Goal: Navigation & Orientation: Find specific page/section

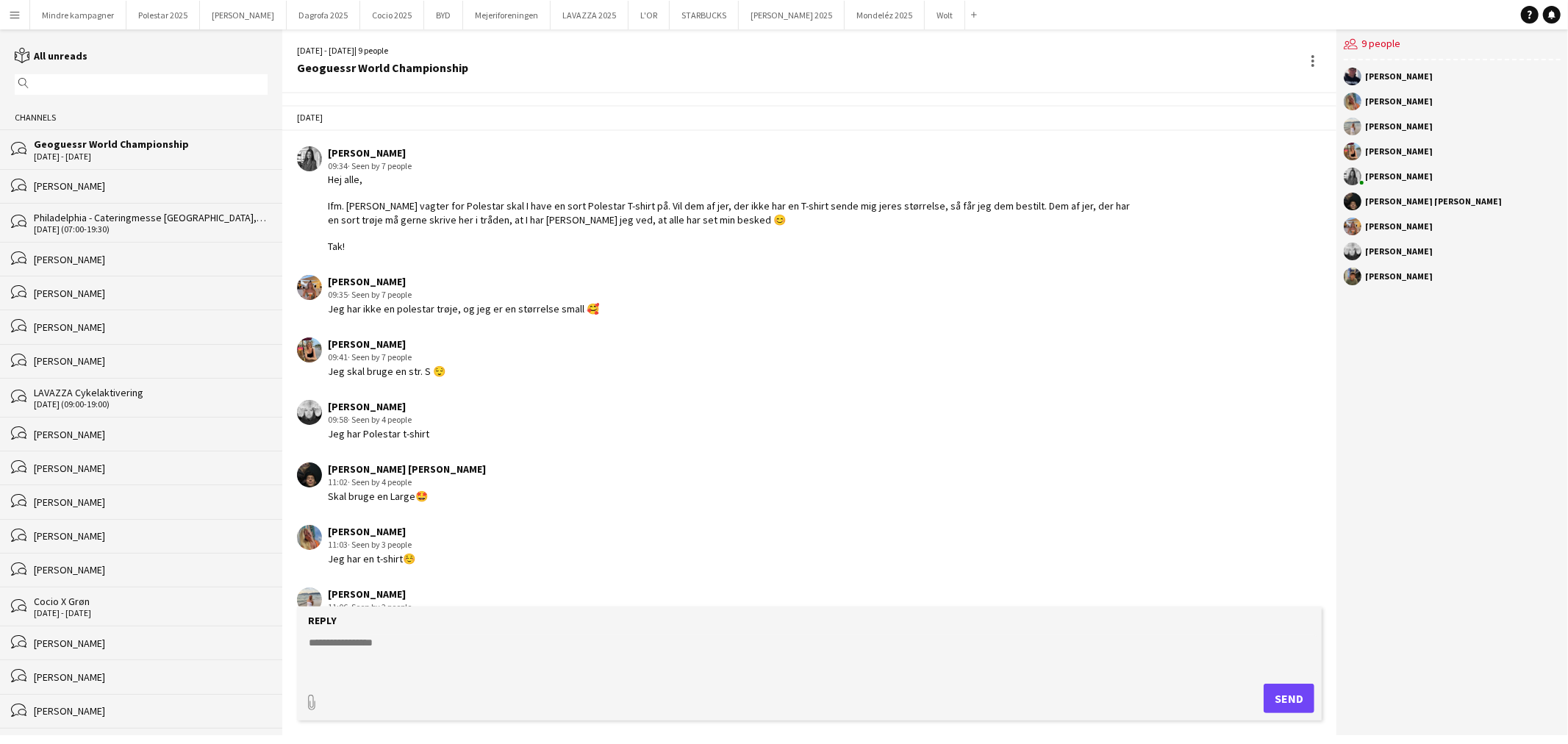
scroll to position [98, 0]
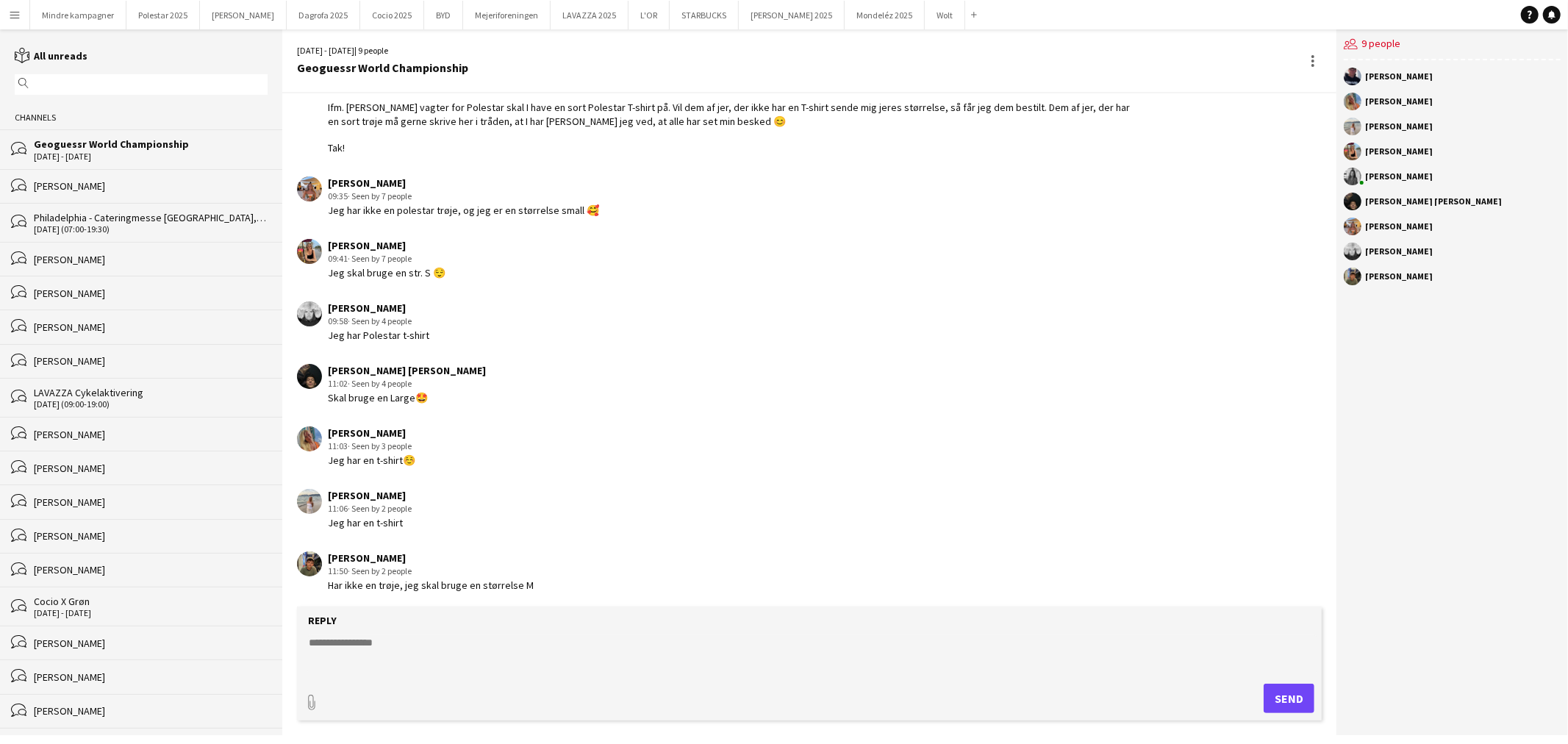
click at [450, 526] on div "[PERSON_NAME] 11:06 · Seen by 2 people Jeg har en t-shirt" at bounding box center [718, 509] width 843 height 41
click at [175, 15] on button "Polestar 2025 Close" at bounding box center [164, 15] width 74 height 28
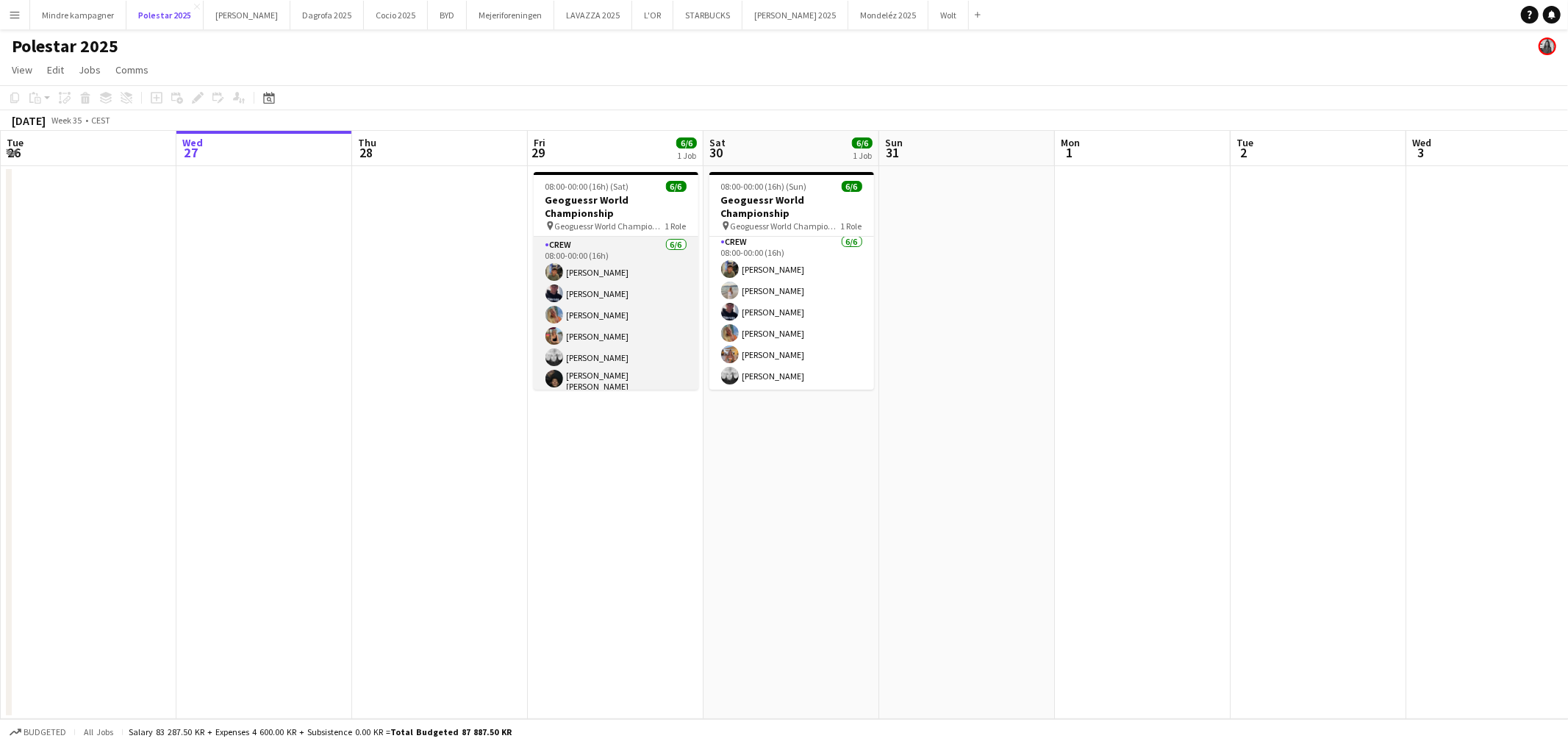
scroll to position [3, 0]
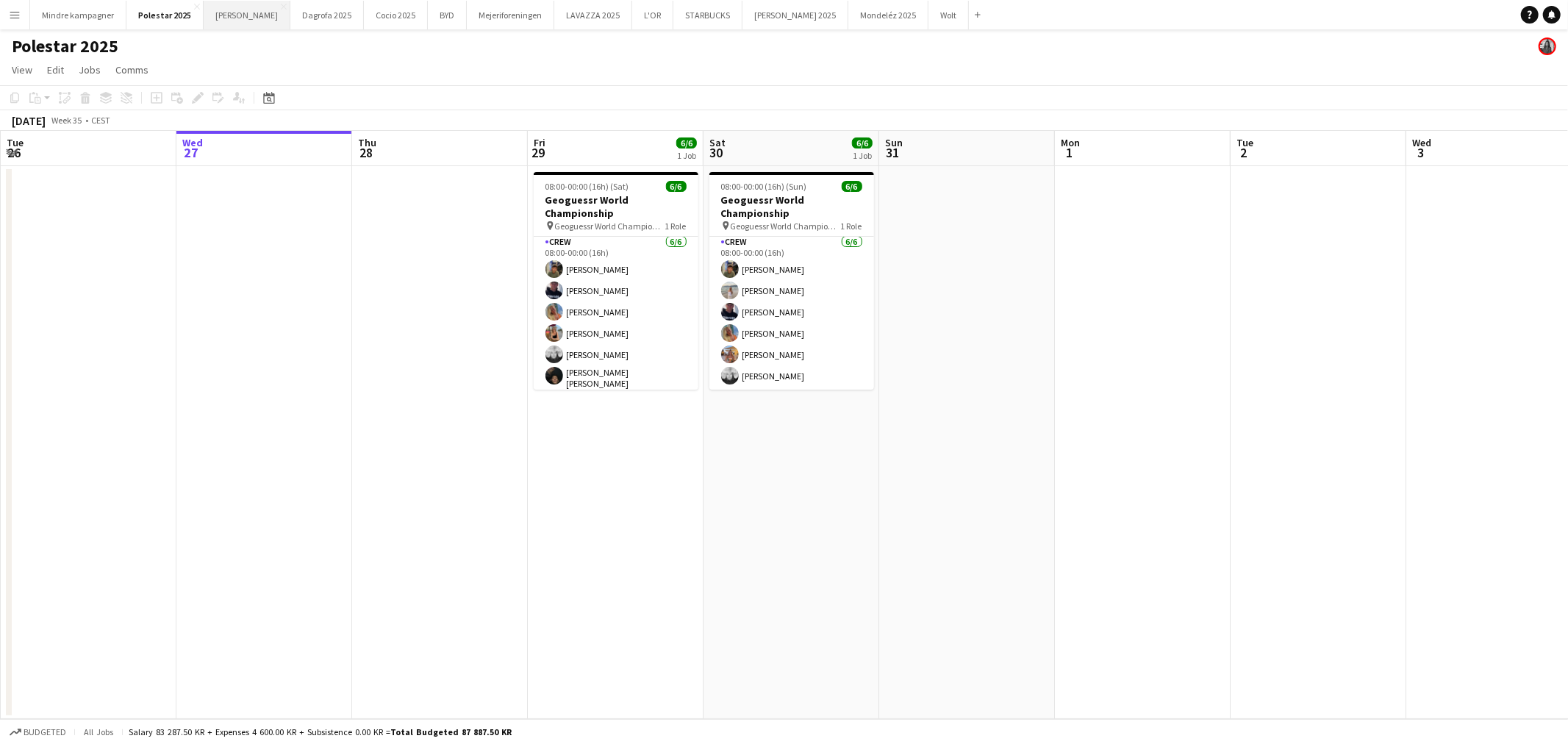
click at [228, 15] on button "Merrild Close" at bounding box center [247, 15] width 87 height 28
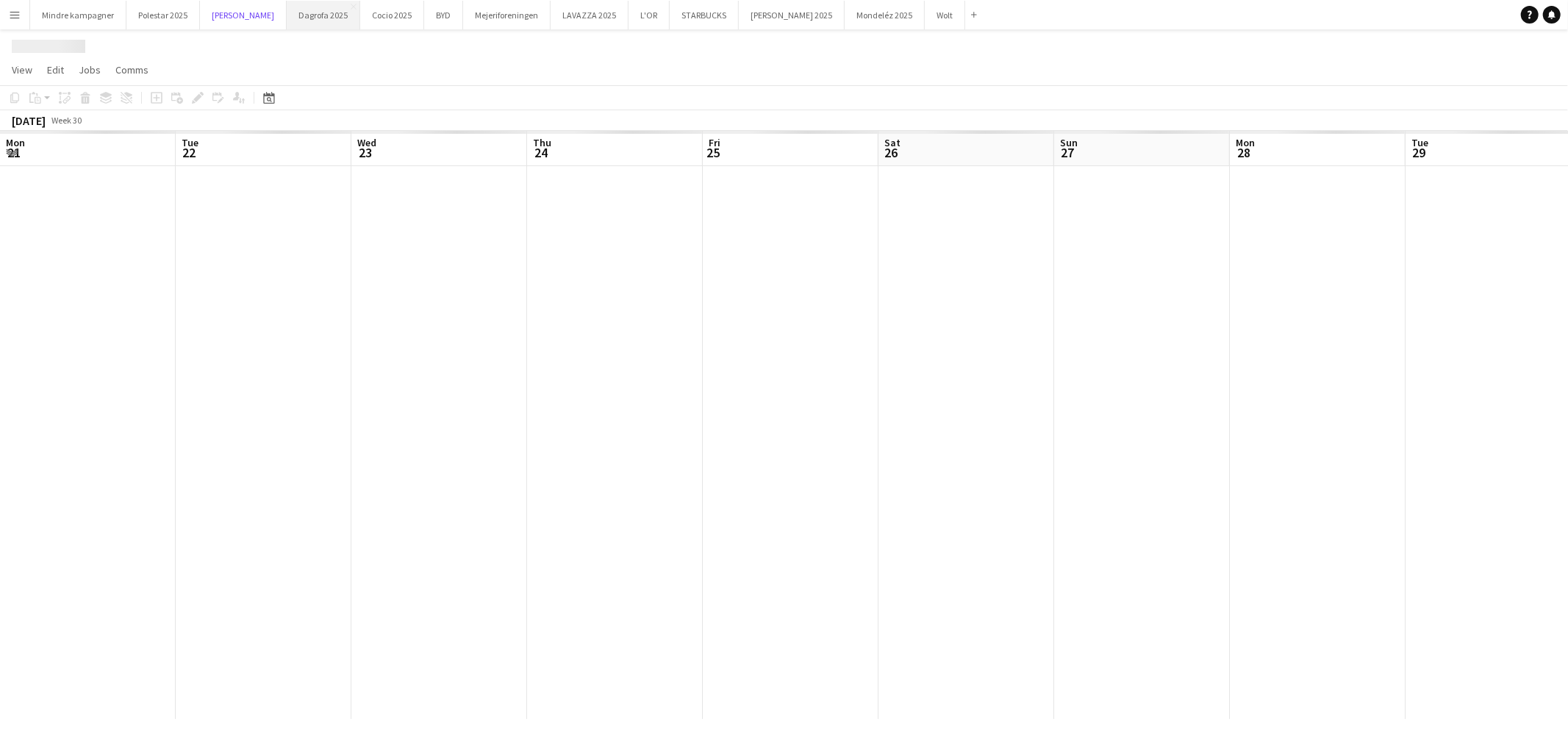
scroll to position [0, 420]
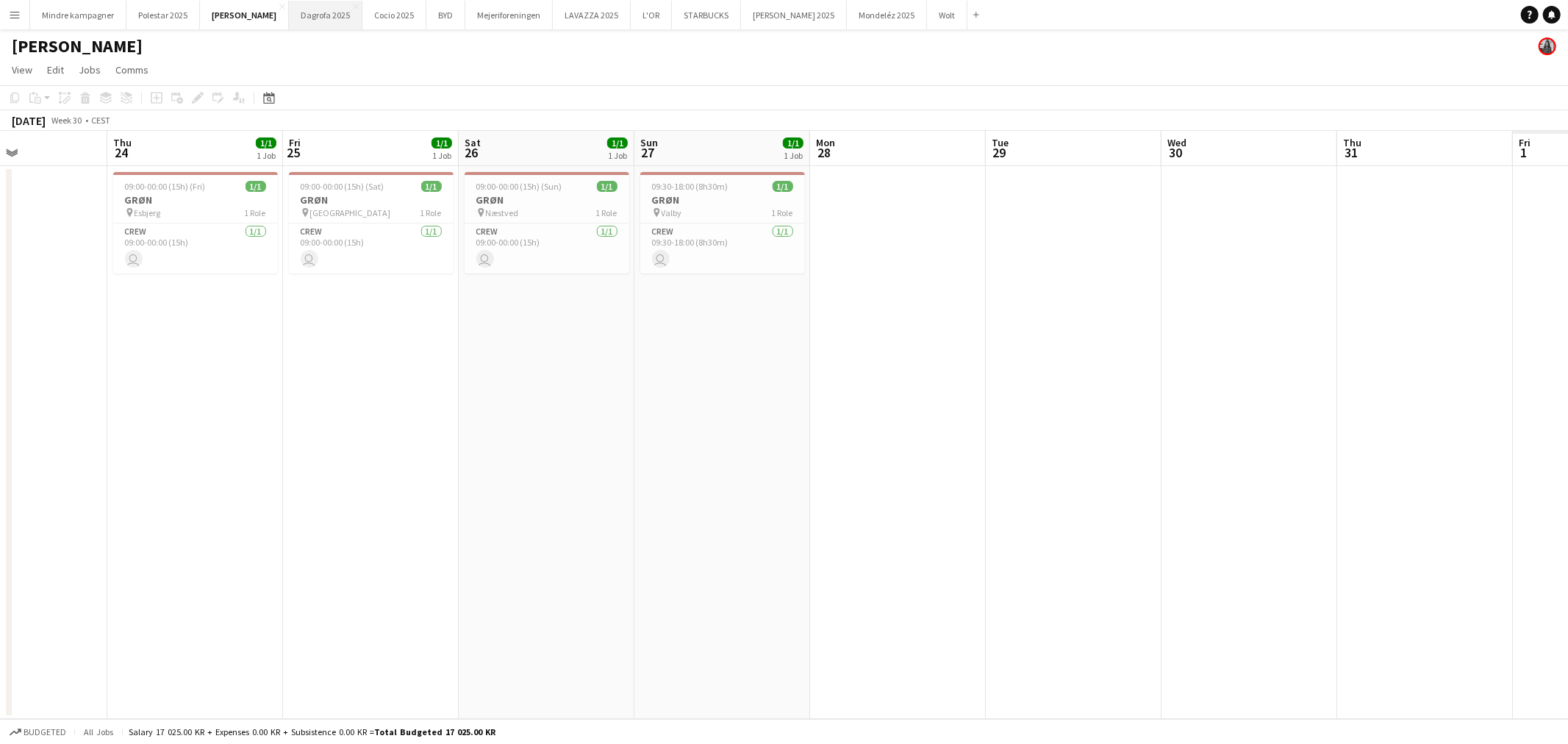
click at [289, 11] on button "Dagrofa 2025 Close" at bounding box center [326, 15] width 74 height 28
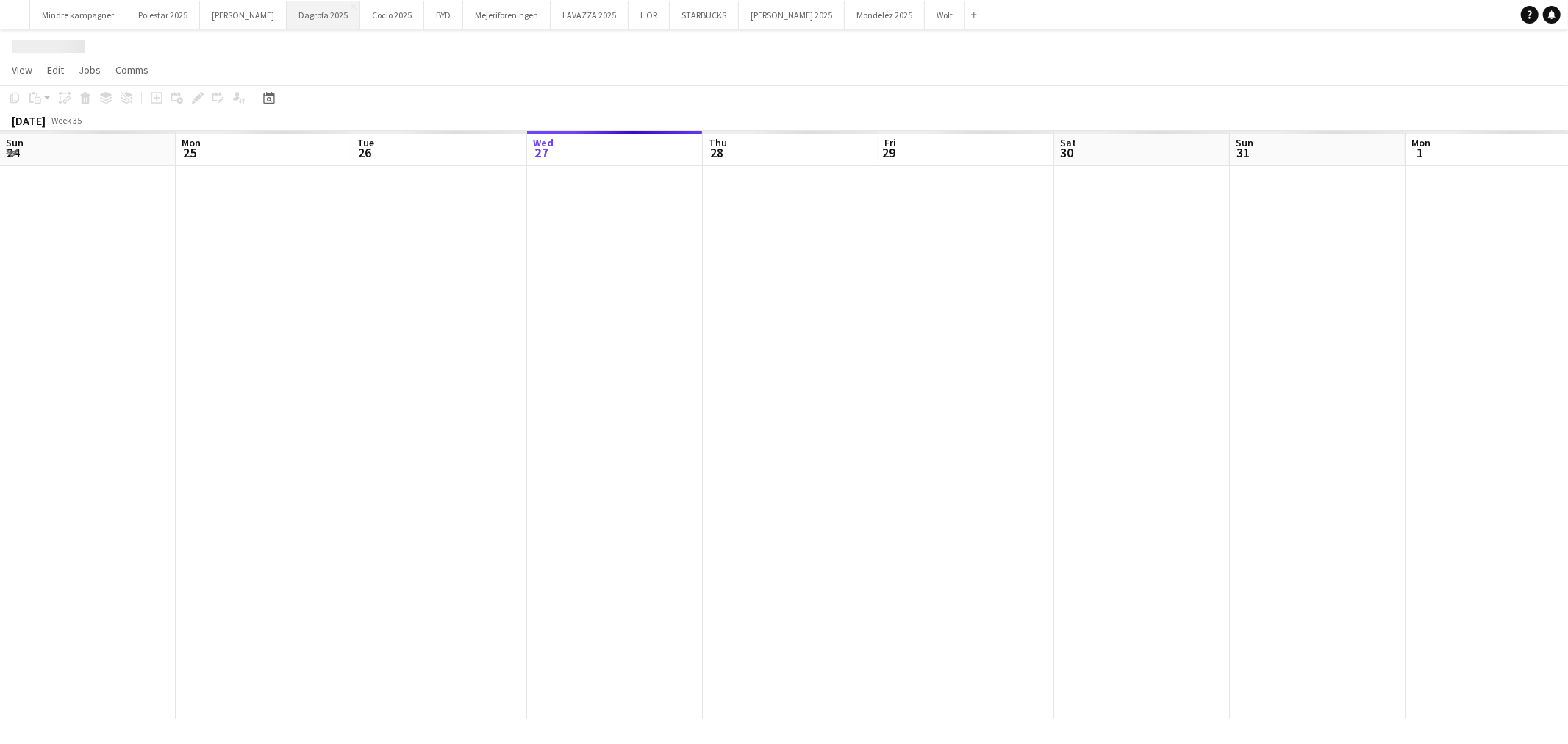
scroll to position [0, 350]
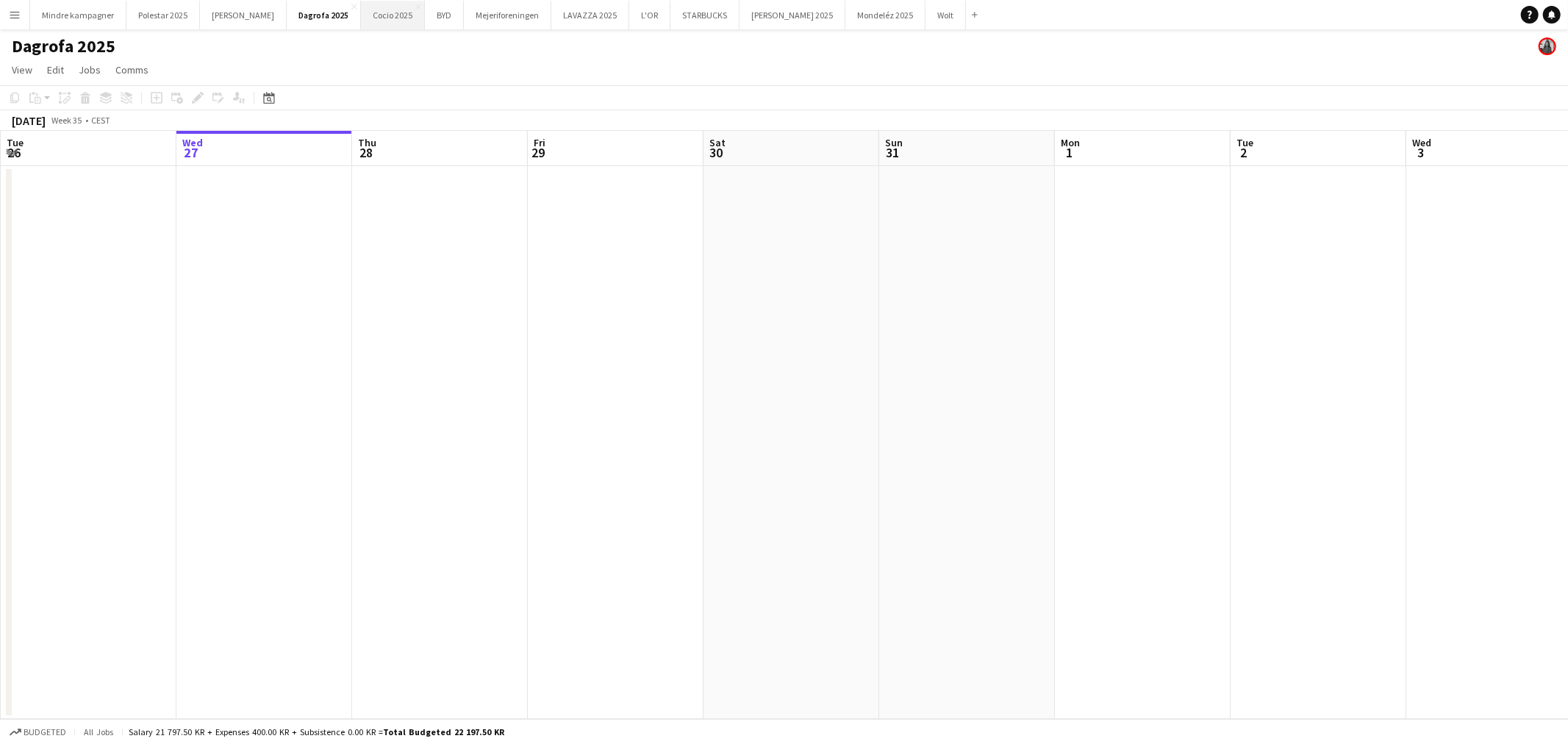
click at [361, 15] on button "Cocio 2025 Close" at bounding box center [393, 15] width 64 height 28
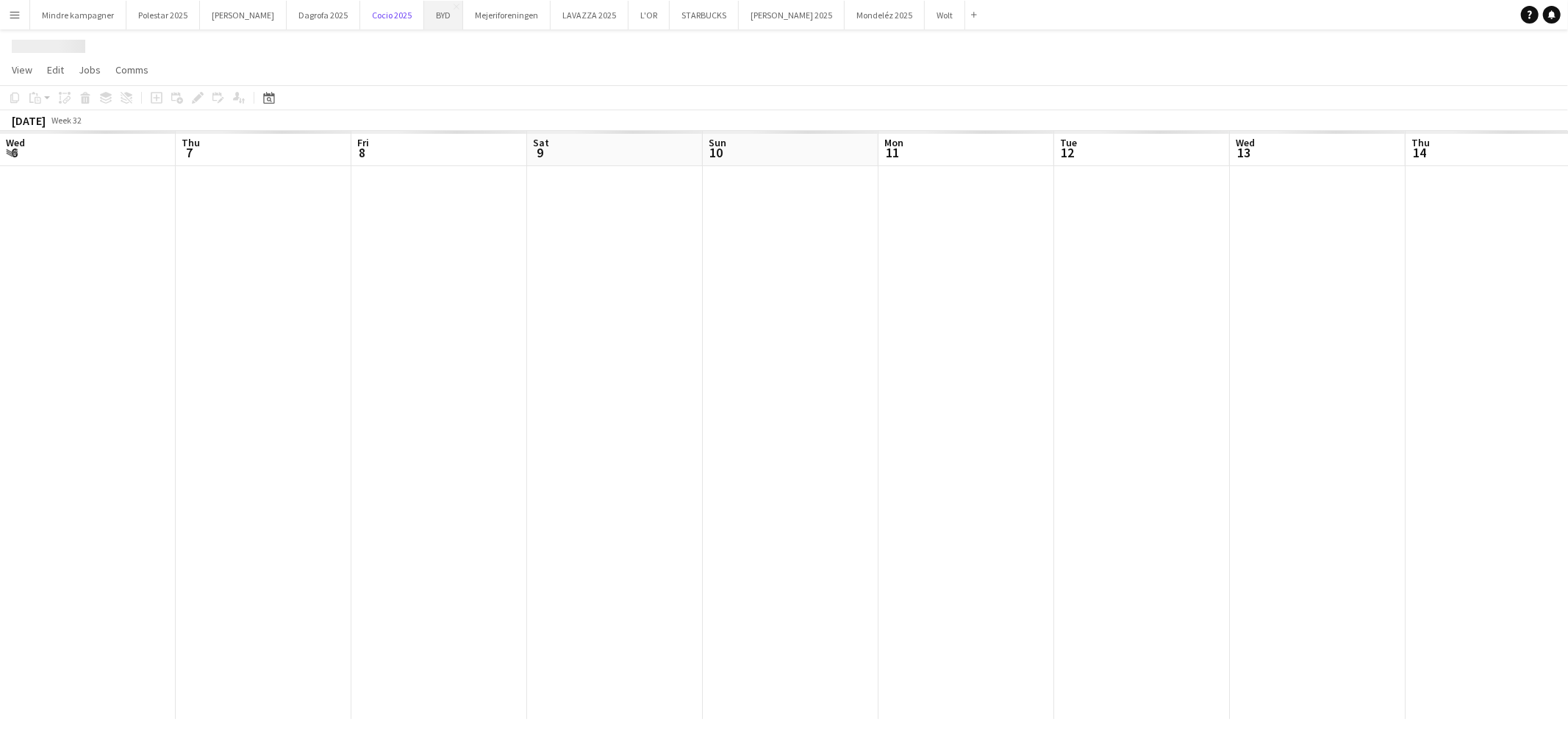
scroll to position [0, 390]
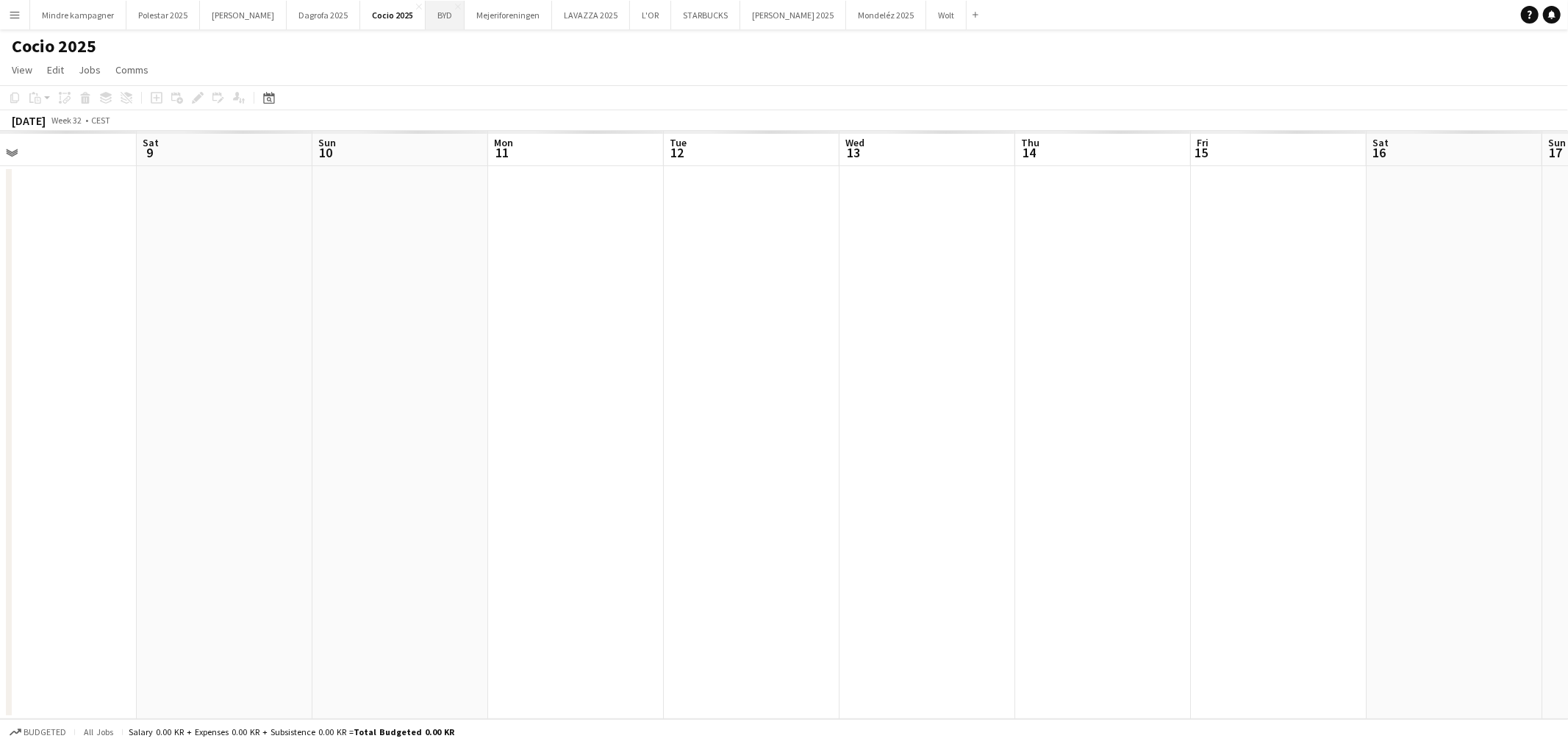
click at [426, 15] on button "BYD Close" at bounding box center [445, 15] width 39 height 28
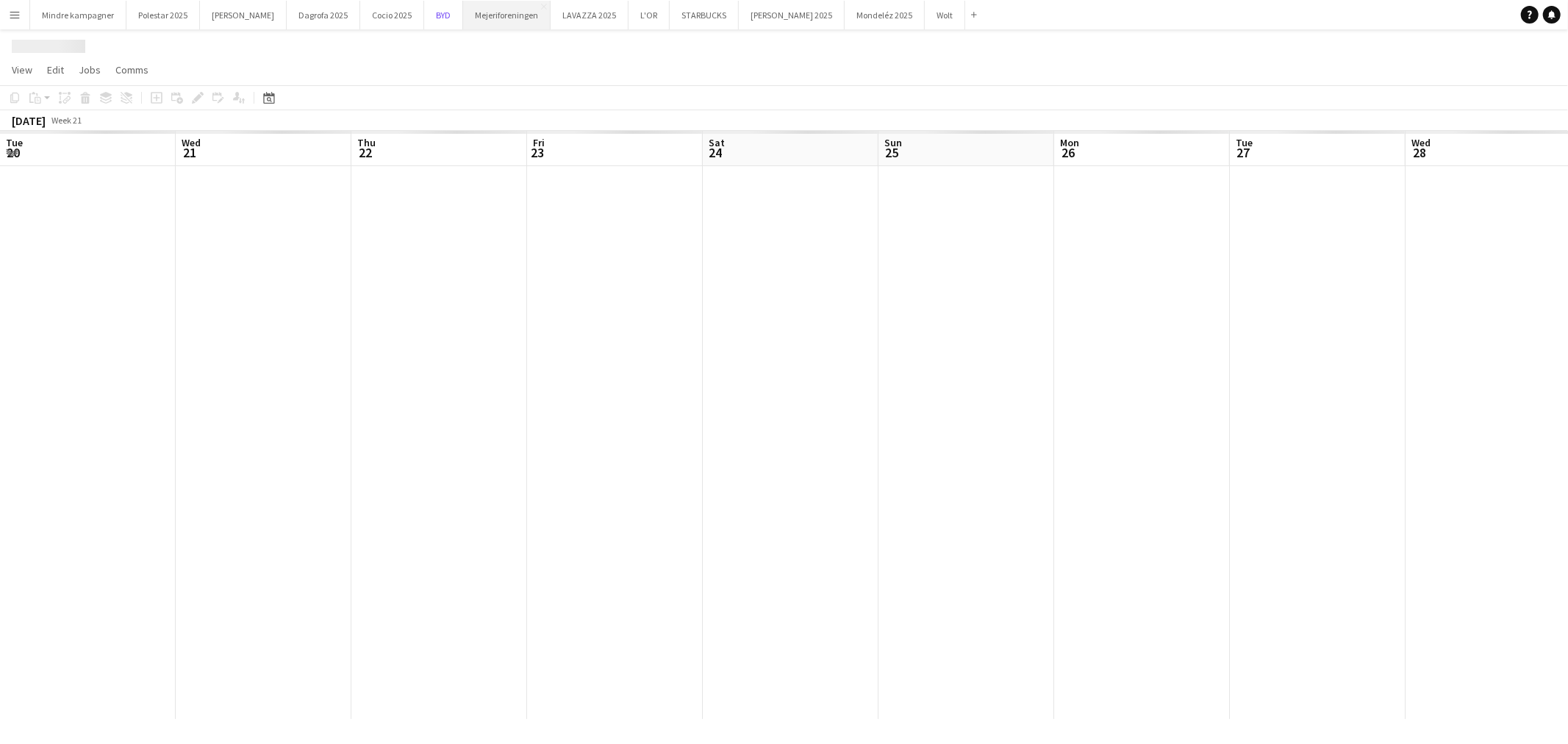
scroll to position [0, 441]
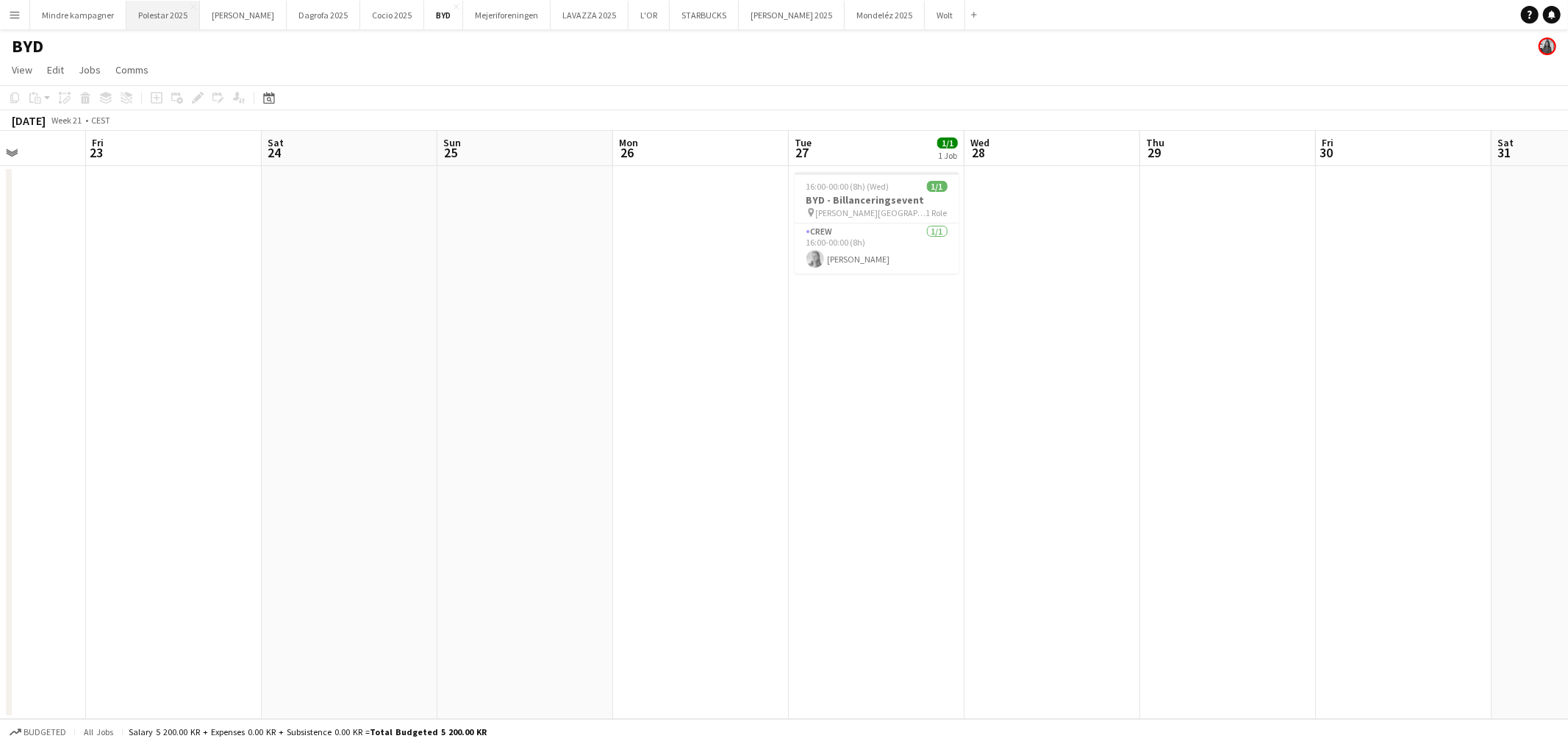
click at [174, 18] on button "Polestar 2025 Close" at bounding box center [164, 15] width 74 height 28
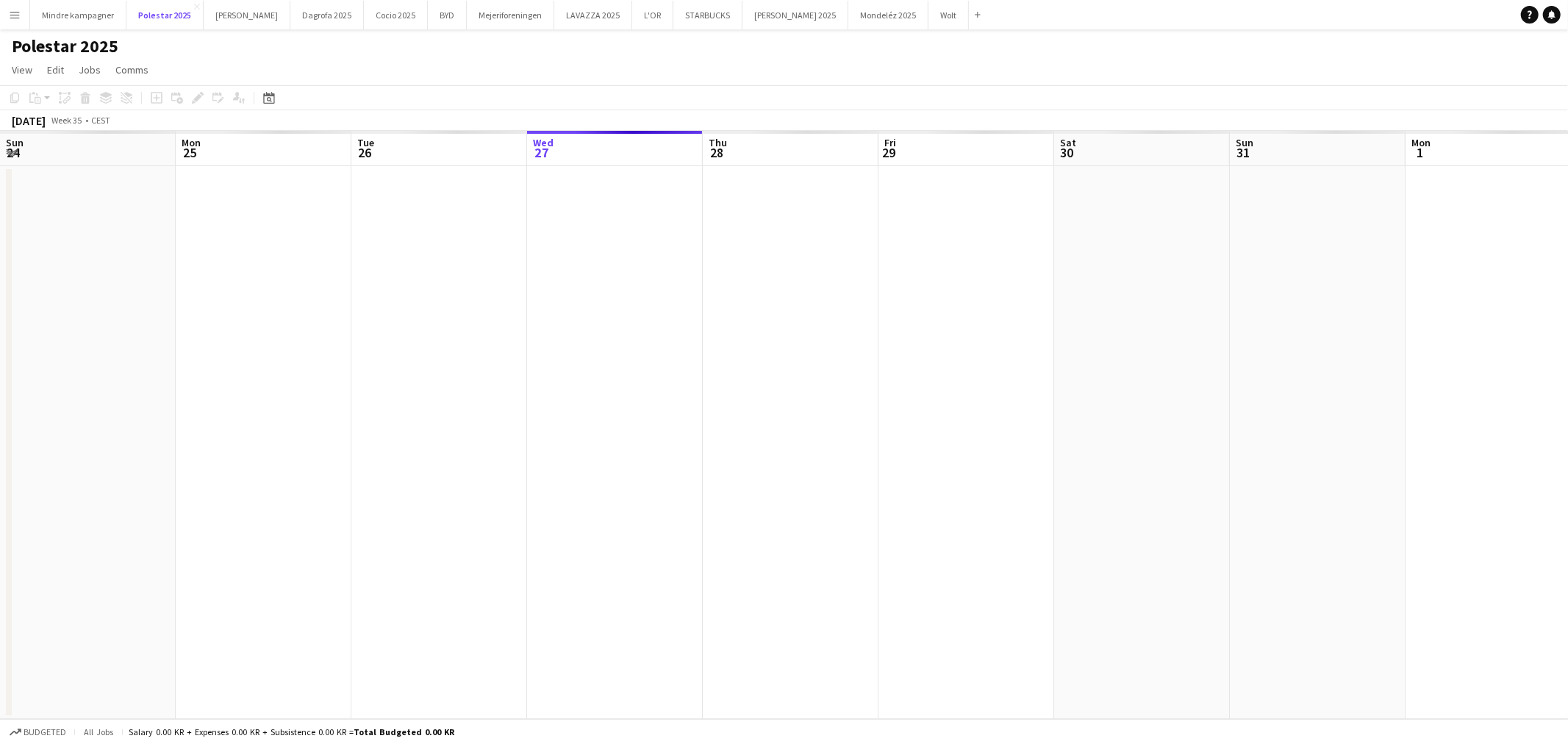
scroll to position [0, 350]
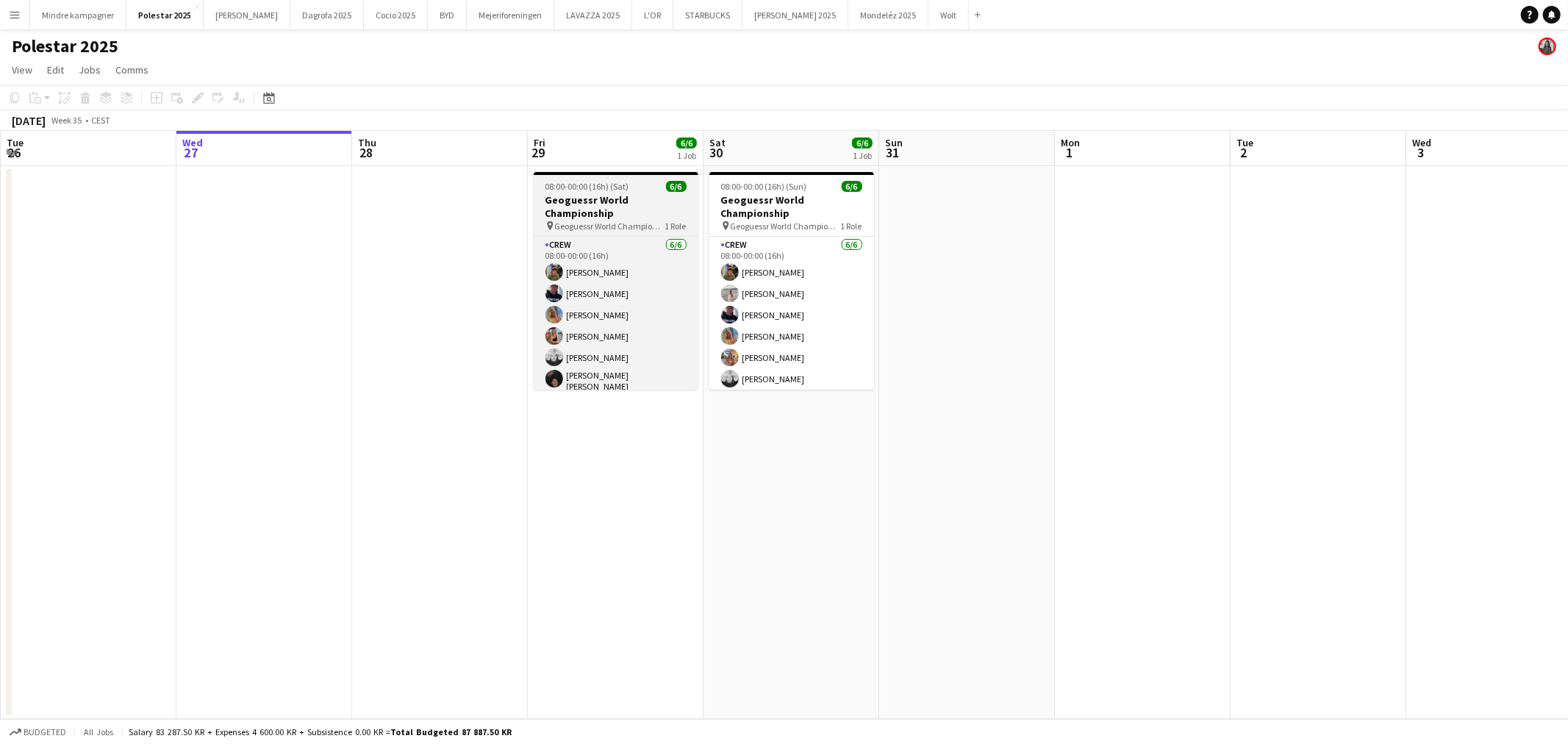
click at [611, 197] on h3 "Geoguessr World Championship" at bounding box center [616, 207] width 164 height 26
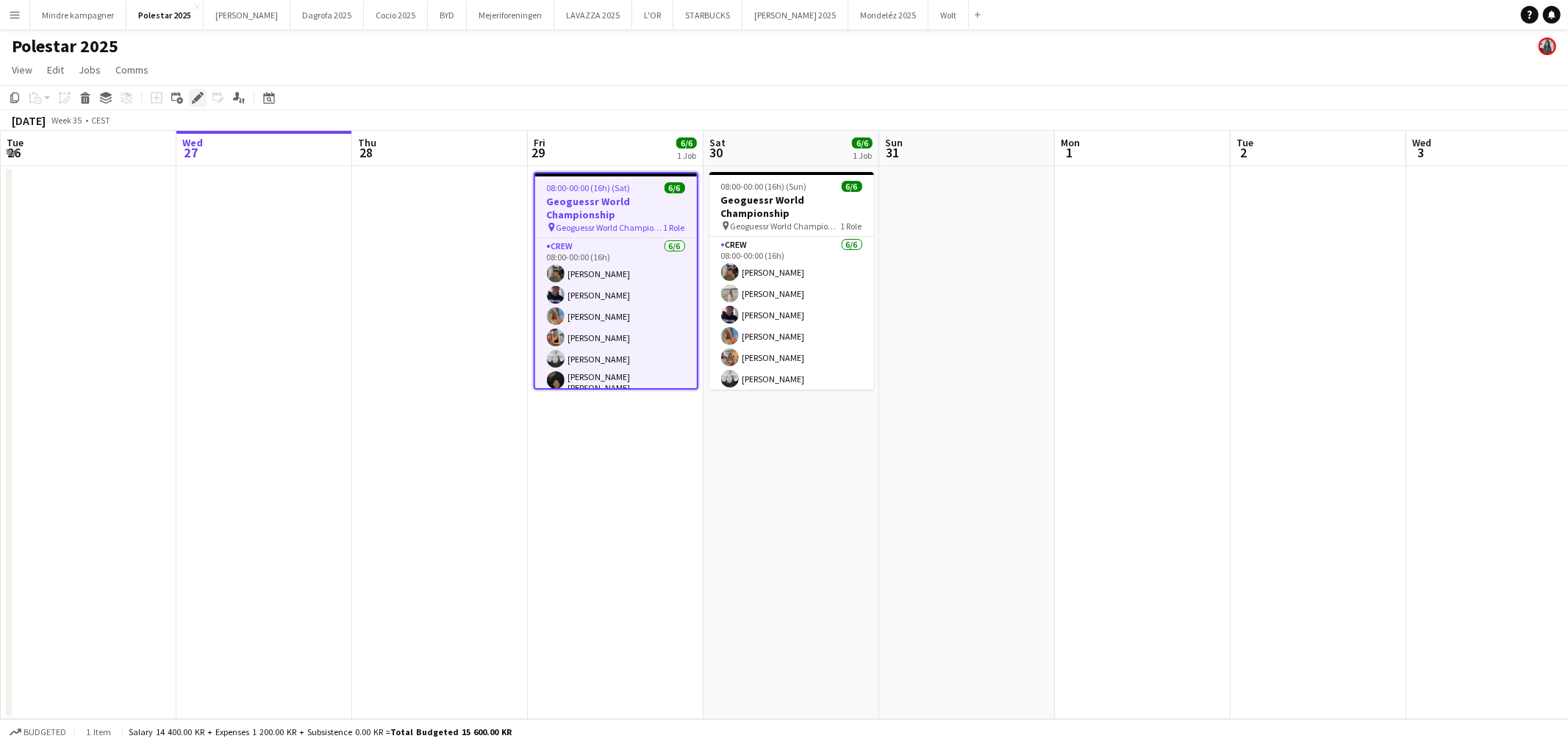
click at [198, 97] on icon at bounding box center [198, 98] width 8 height 8
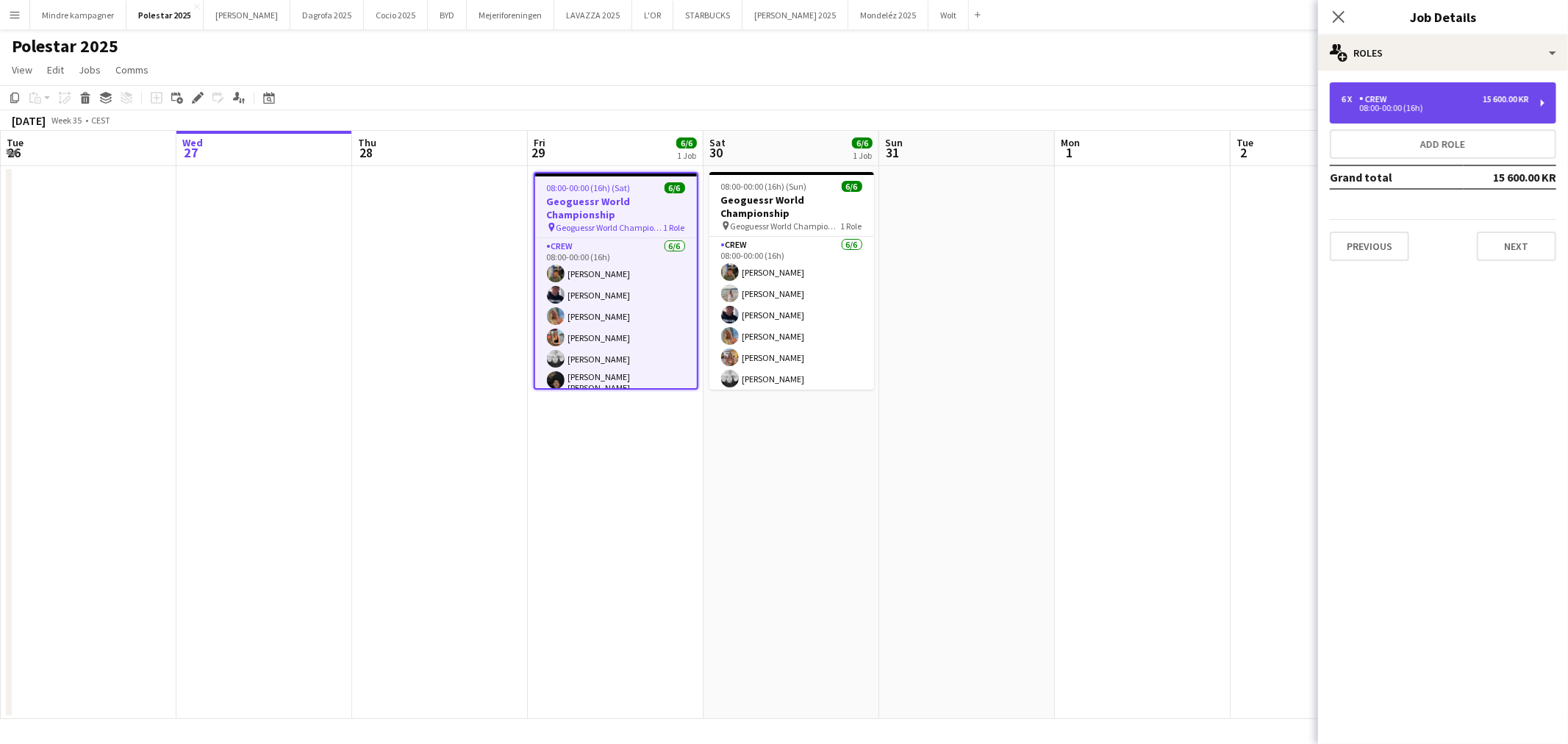
click at [1437, 106] on div "08:00-00:00 (16h)" at bounding box center [1436, 108] width 188 height 8
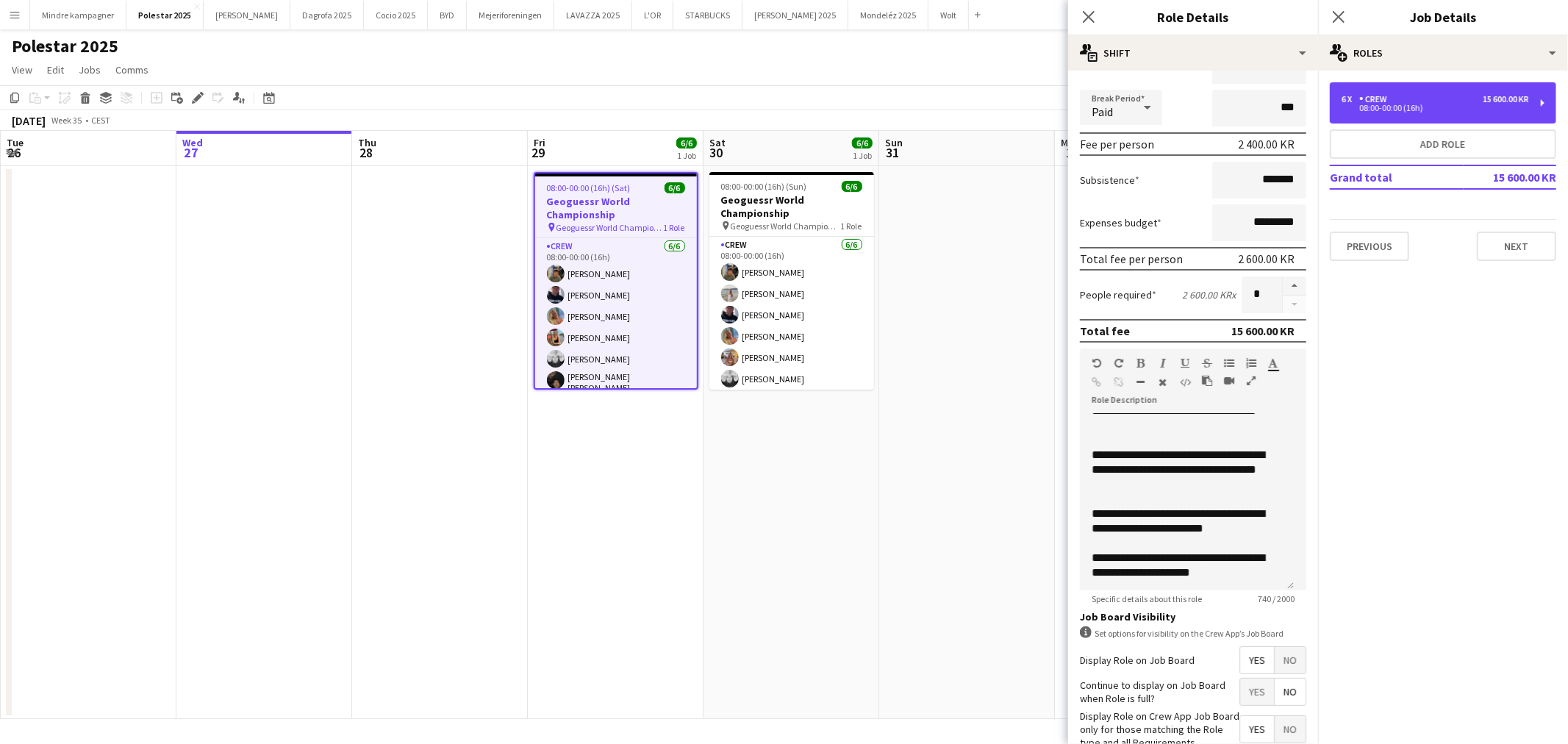
scroll to position [245, 0]
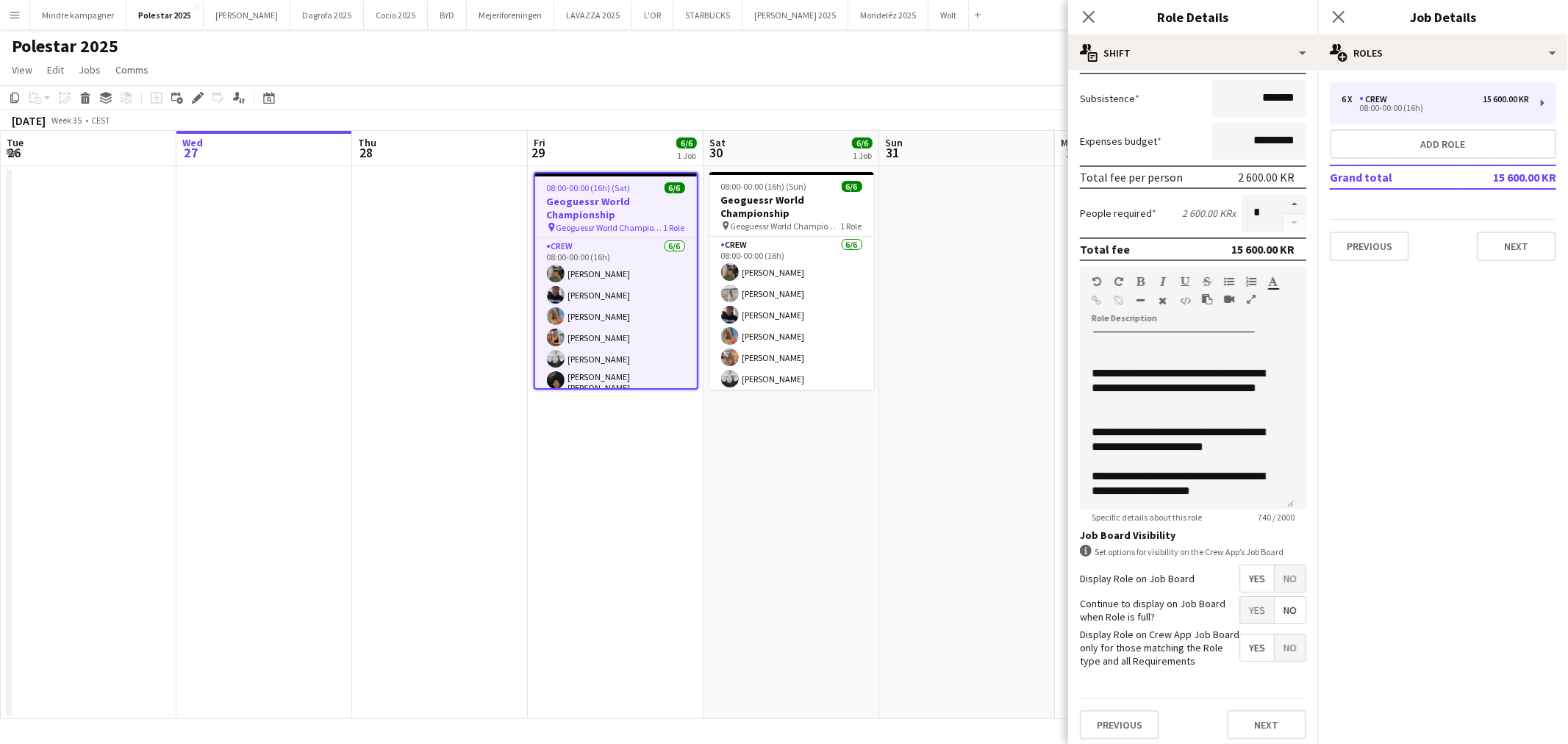
click at [751, 546] on app-date-cell "08:00-00:00 (16h) (Sun) 6/6 Geoguessr World Championship pin Geoguessr World Ch…" at bounding box center [791, 442] width 176 height 553
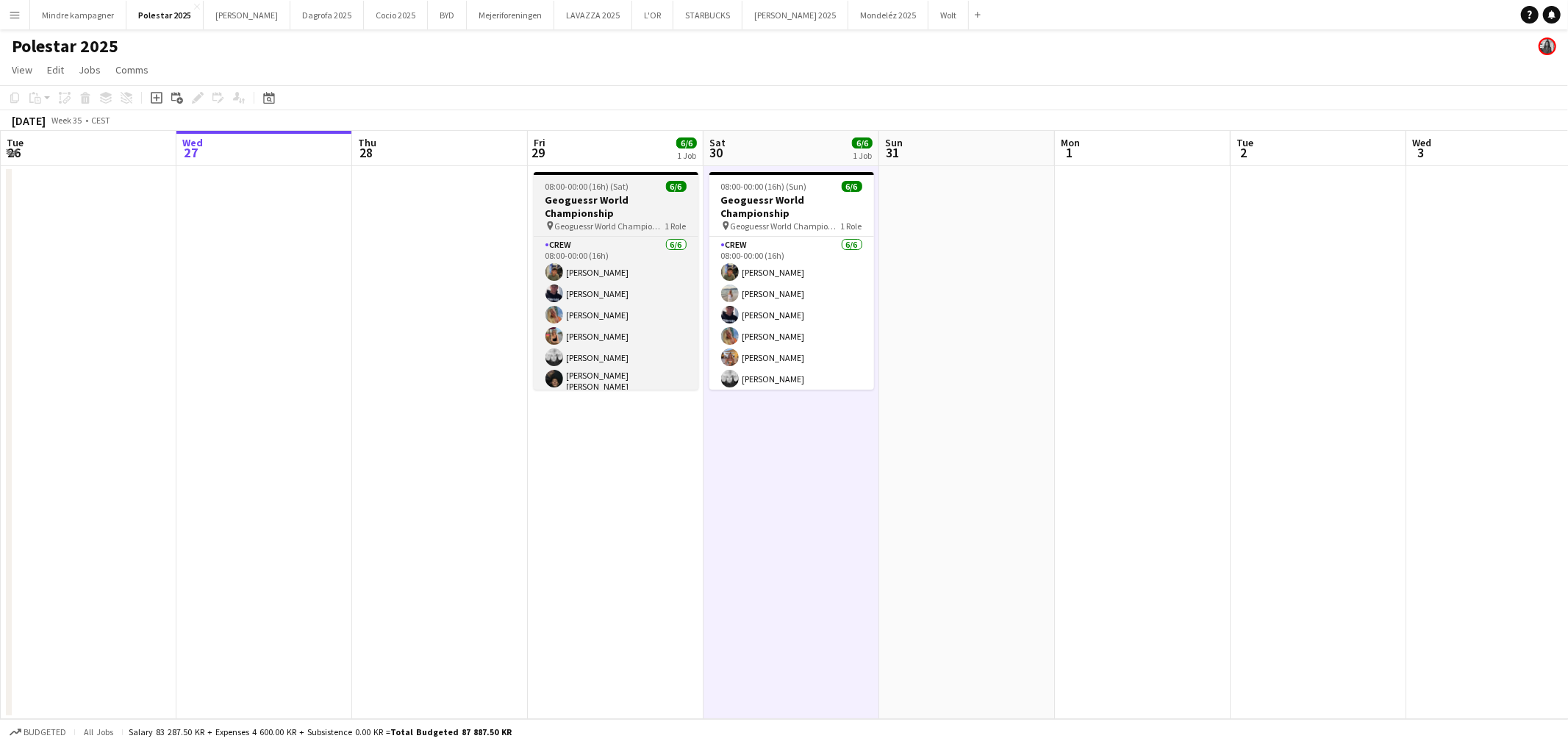
click at [613, 204] on h3 "Geoguessr World Championship" at bounding box center [616, 207] width 164 height 26
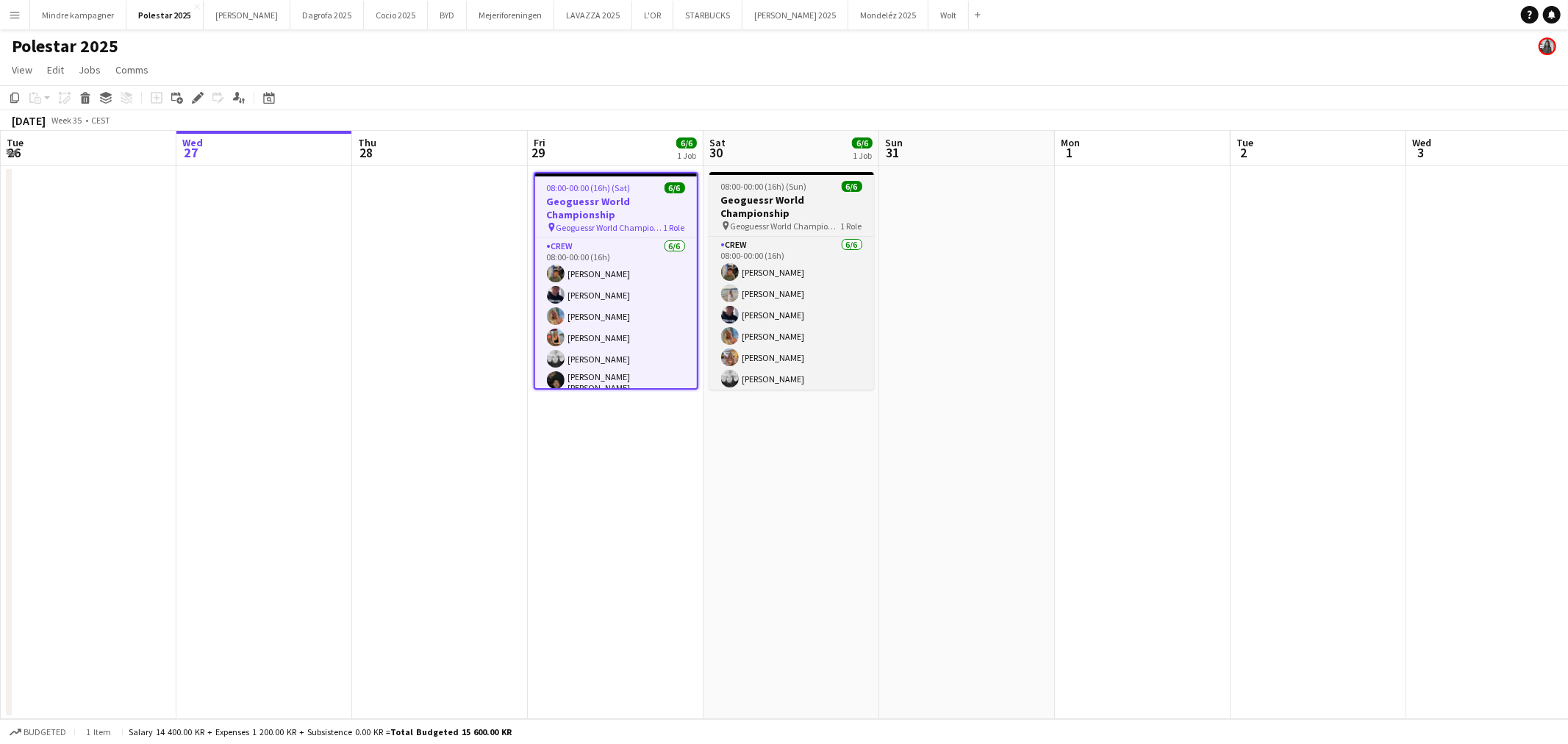
click at [769, 196] on h3 "Geoguessr World Championship" at bounding box center [792, 207] width 164 height 26
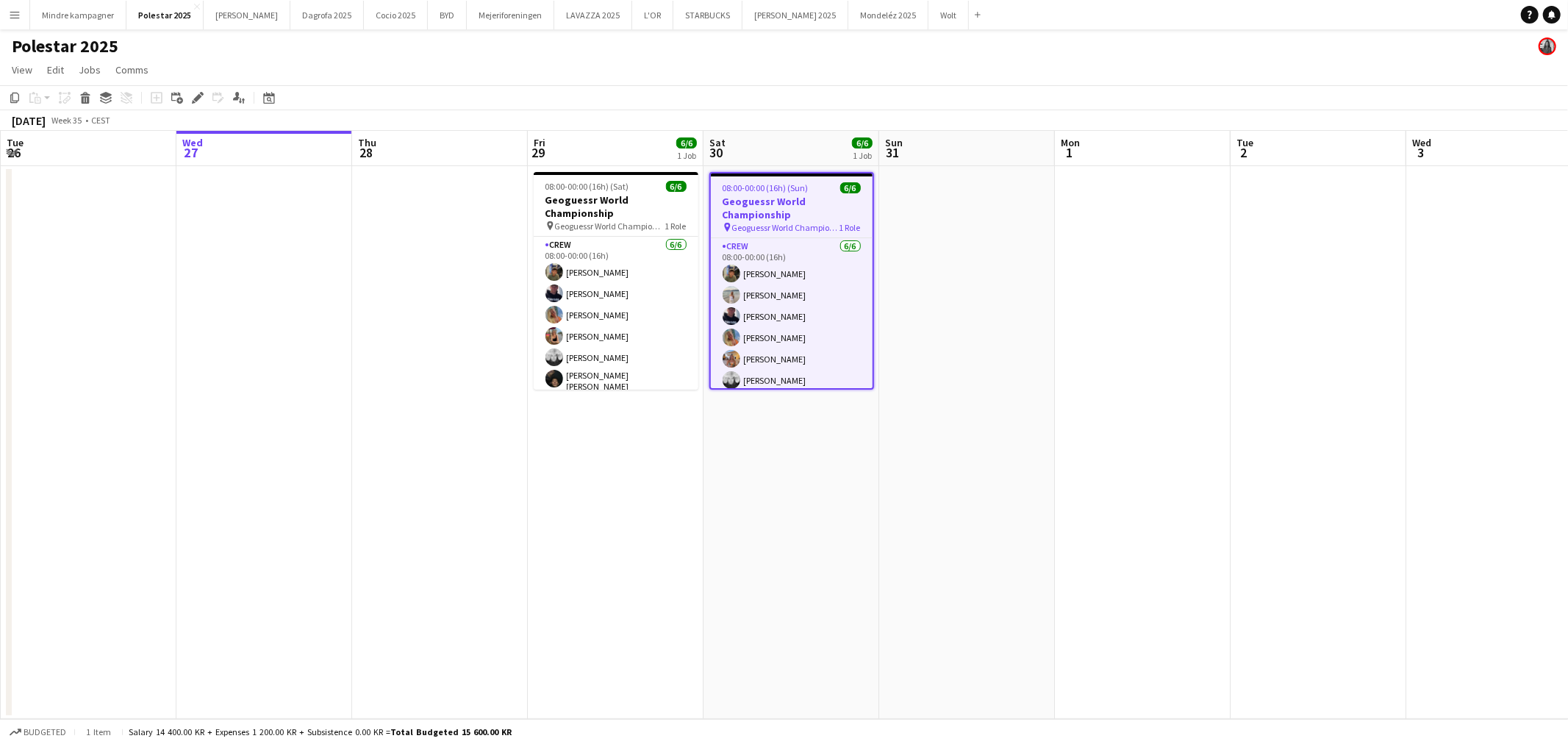
click at [21, 17] on button "Menu" at bounding box center [15, 15] width 29 height 29
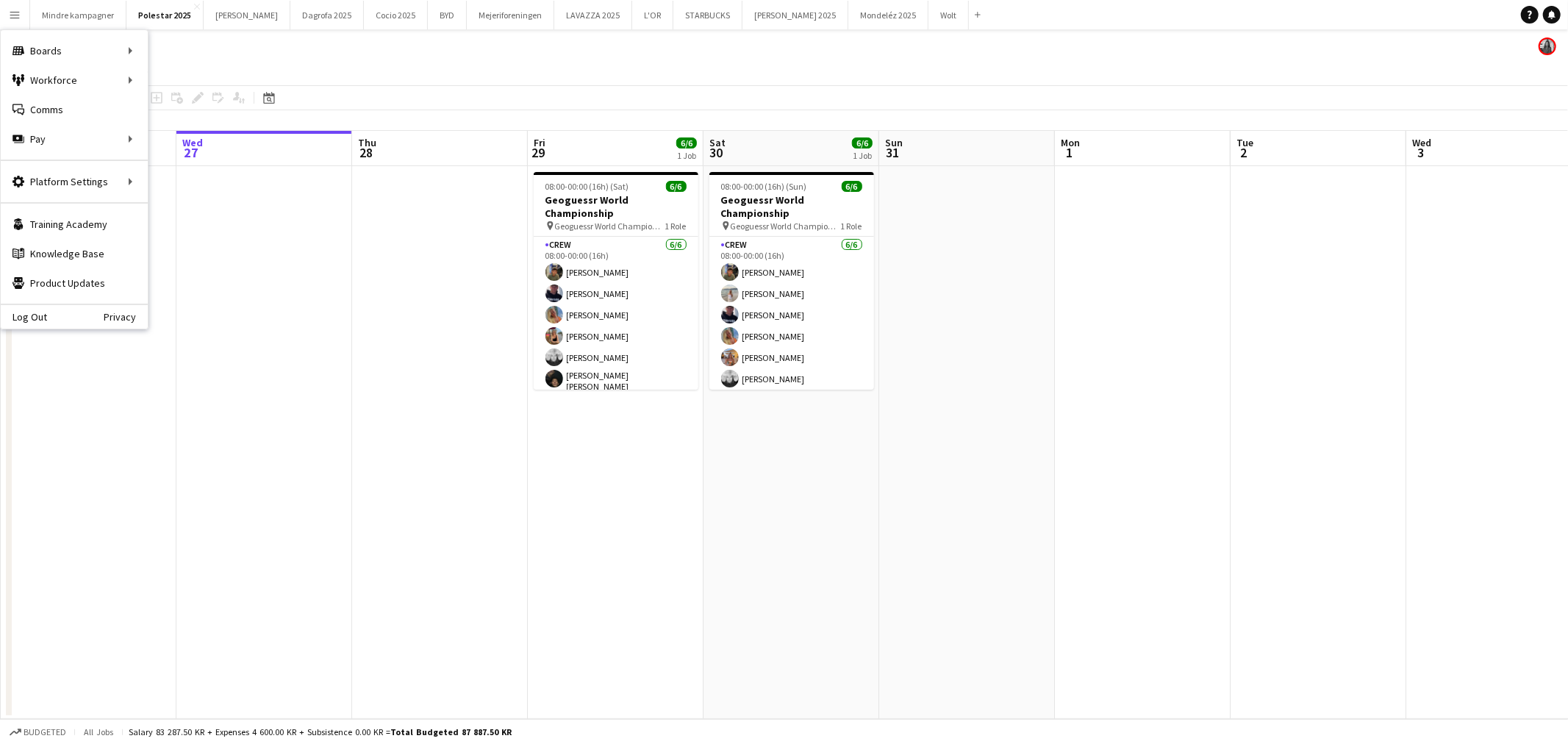
click at [19, 8] on app-icon "Menu" at bounding box center [14, 14] width 12 height 12
click at [15, 13] on app-icon "Menu" at bounding box center [14, 14] width 12 height 12
click at [556, 21] on button "LAVAZZA 2025 Close" at bounding box center [593, 15] width 78 height 28
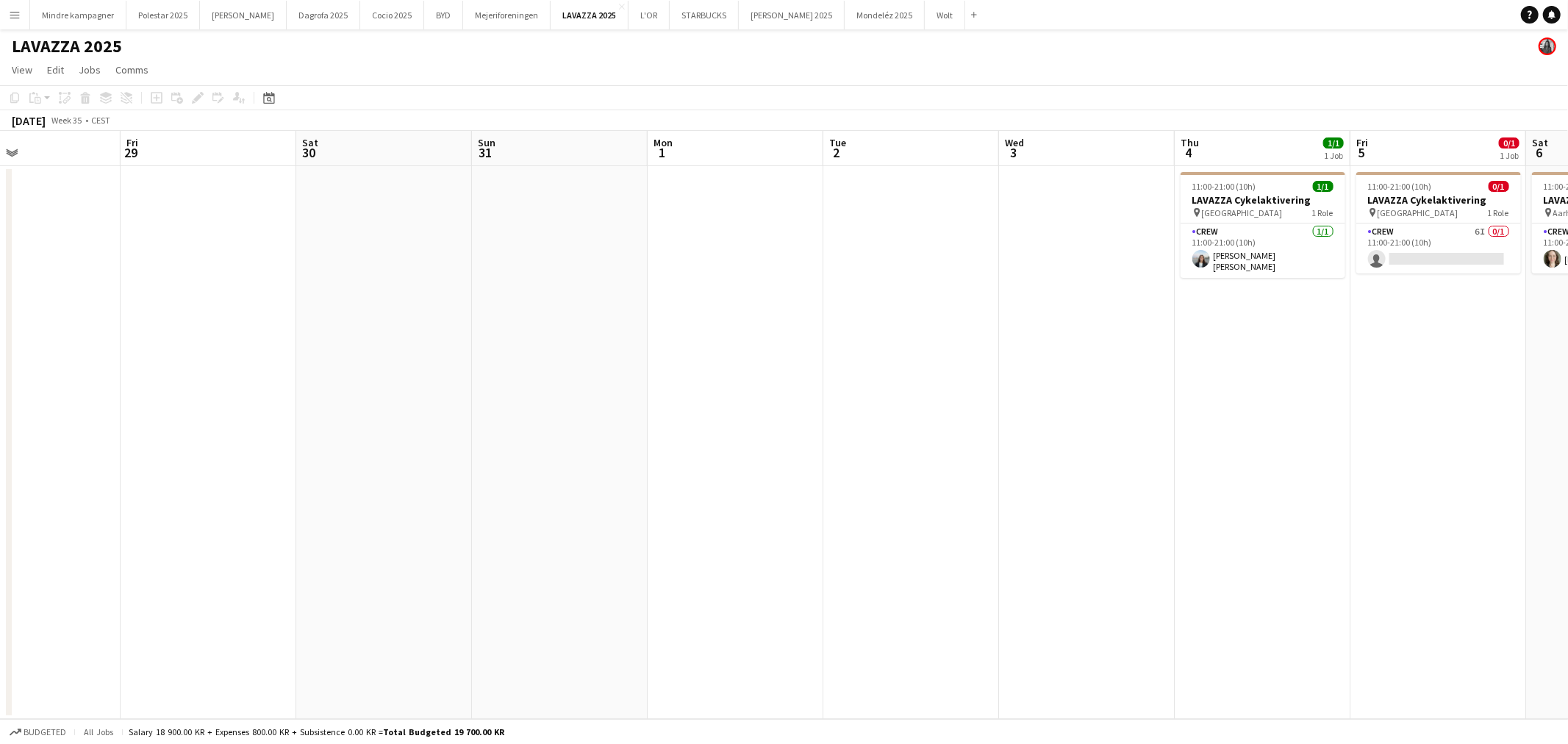
drag, startPoint x: 1006, startPoint y: 538, endPoint x: 635, endPoint y: 561, distance: 371.7
click at [641, 562] on app-calendar-viewport "Mon 25 Tue 26 Wed 27 Thu 28 Fri 29 Sat 30 Sun 31 Mon 1 Tue 2 Wed 3 Thu 4 1/1 1 …" at bounding box center [784, 424] width 1568 height 588
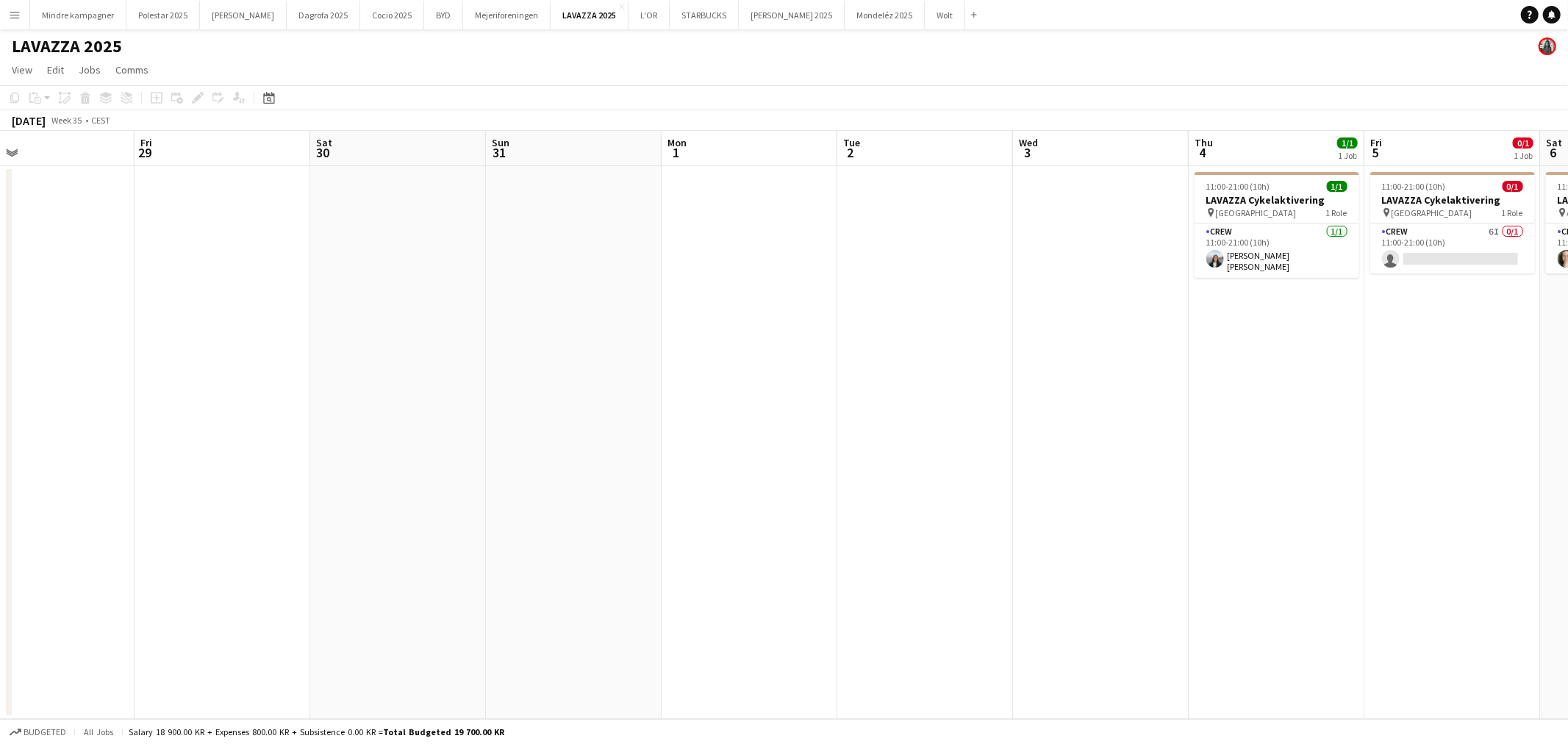
drag, startPoint x: 1187, startPoint y: 538, endPoint x: 625, endPoint y: 557, distance: 562.3
click at [641, 557] on app-calendar-viewport "Mon 25 Tue 26 Wed 27 Thu 28 Fri 29 Sat 30 Sun 31 Mon 1 Tue 2 Wed 3 Thu 4 1/1 1 …" at bounding box center [784, 424] width 1568 height 588
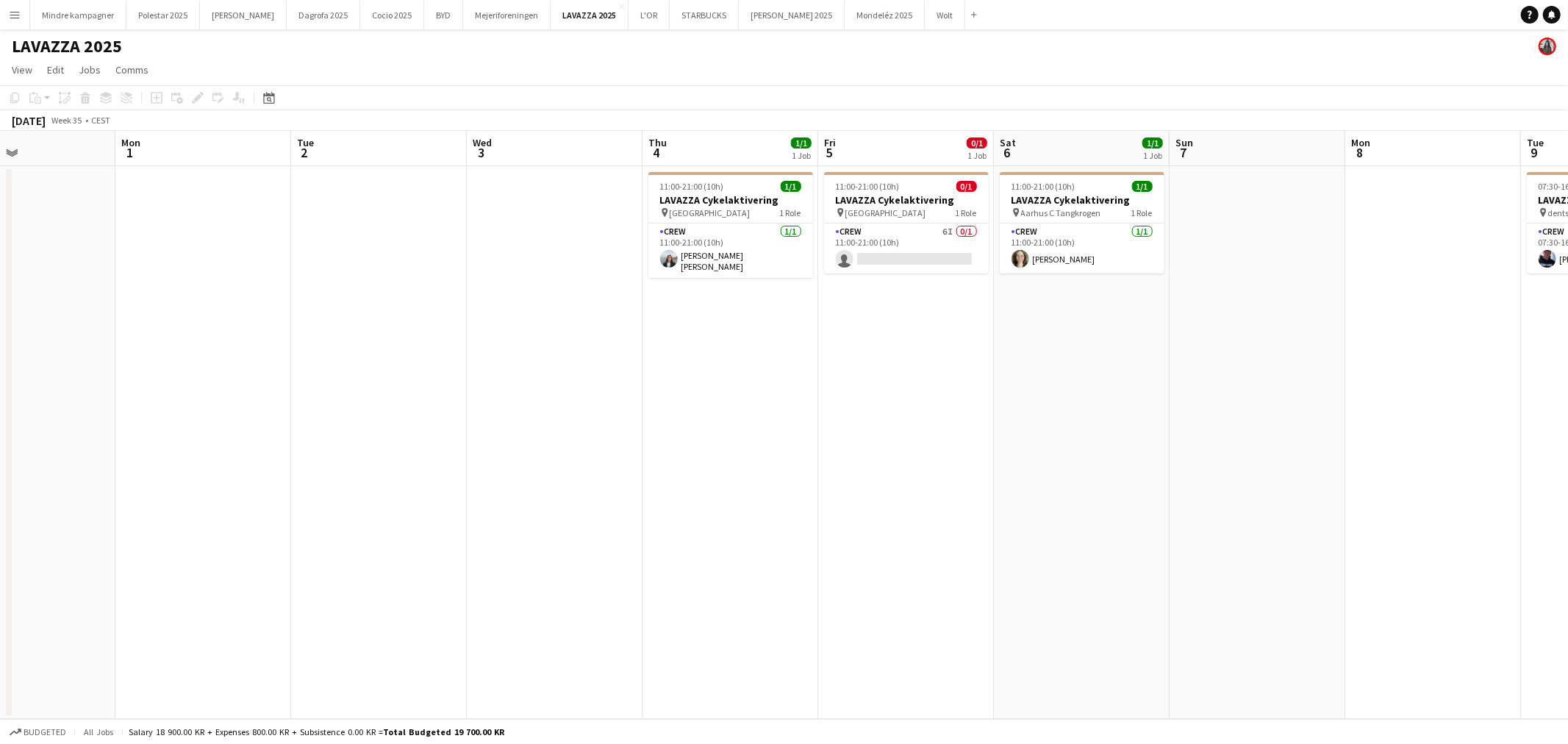
click at [734, 550] on app-calendar-viewport "Fri 29 Sat 30 Sun 31 Mon 1 Tue 2 Wed 3 Thu 4 1/1 1 Job Fri 5 0/1 1 Job Sat 6 1/…" at bounding box center [784, 424] width 1568 height 588
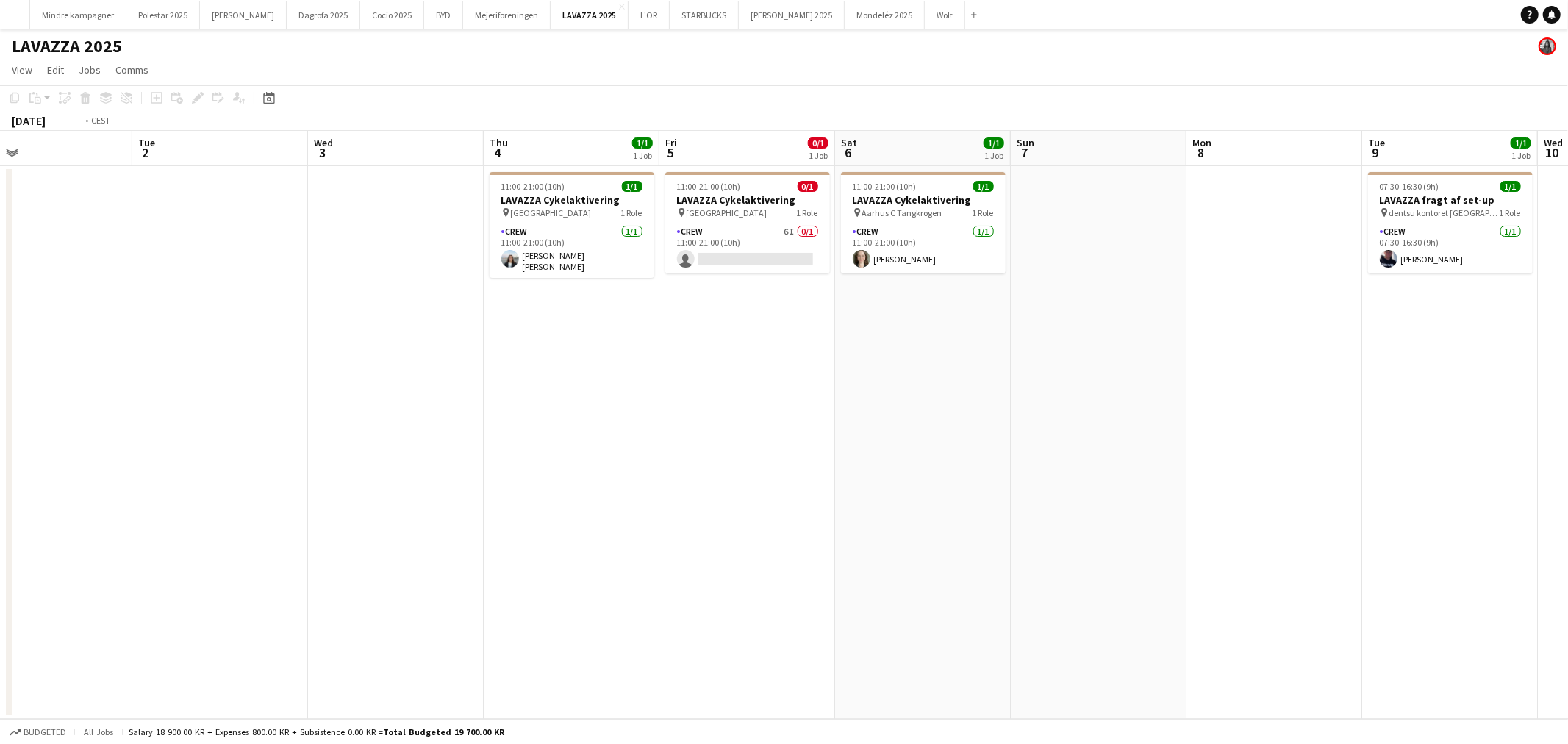
drag, startPoint x: 900, startPoint y: 533, endPoint x: 755, endPoint y: 559, distance: 147.3
click at [755, 559] on app-calendar-viewport "Fri 29 Sat 30 Sun 31 Mon 1 Tue 2 Wed 3 Thu 4 1/1 1 Job Fri 5 0/1 1 Job Sat 6 1/…" at bounding box center [784, 424] width 1568 height 588
